Goal: Task Accomplishment & Management: Complete application form

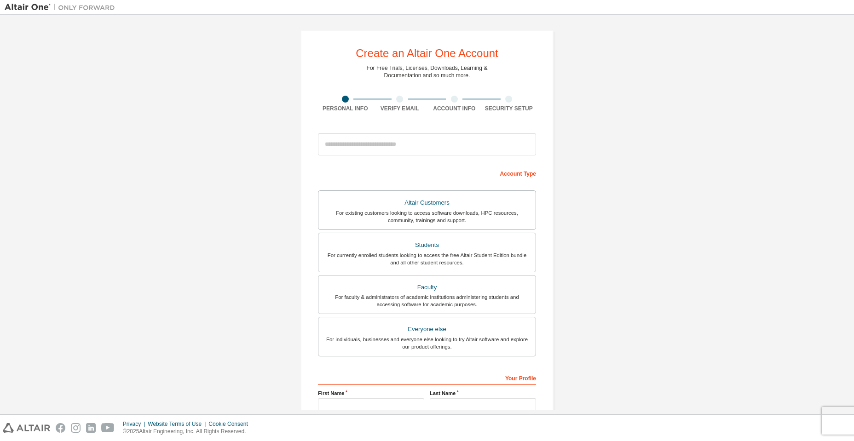
click at [209, 214] on div "Create an Altair One Account For Free Trials, Licenses, Downloads, Learning & D…" at bounding box center [427, 262] width 845 height 487
click at [605, 70] on div "Create an Altair One Account For Free Trials, Licenses, Downloads, Learning & D…" at bounding box center [427, 262] width 845 height 487
drag, startPoint x: 30, startPoint y: 1, endPoint x: 22, endPoint y: 6, distance: 9.1
click at [22, 6] on div at bounding box center [60, 7] width 120 height 14
click at [18, 9] on img at bounding box center [62, 7] width 115 height 9
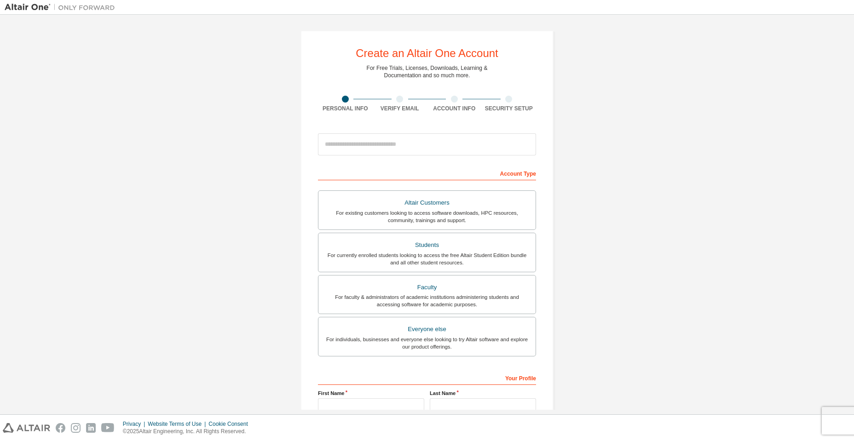
click at [18, 9] on img at bounding box center [62, 7] width 115 height 9
